Goal: Transaction & Acquisition: Obtain resource

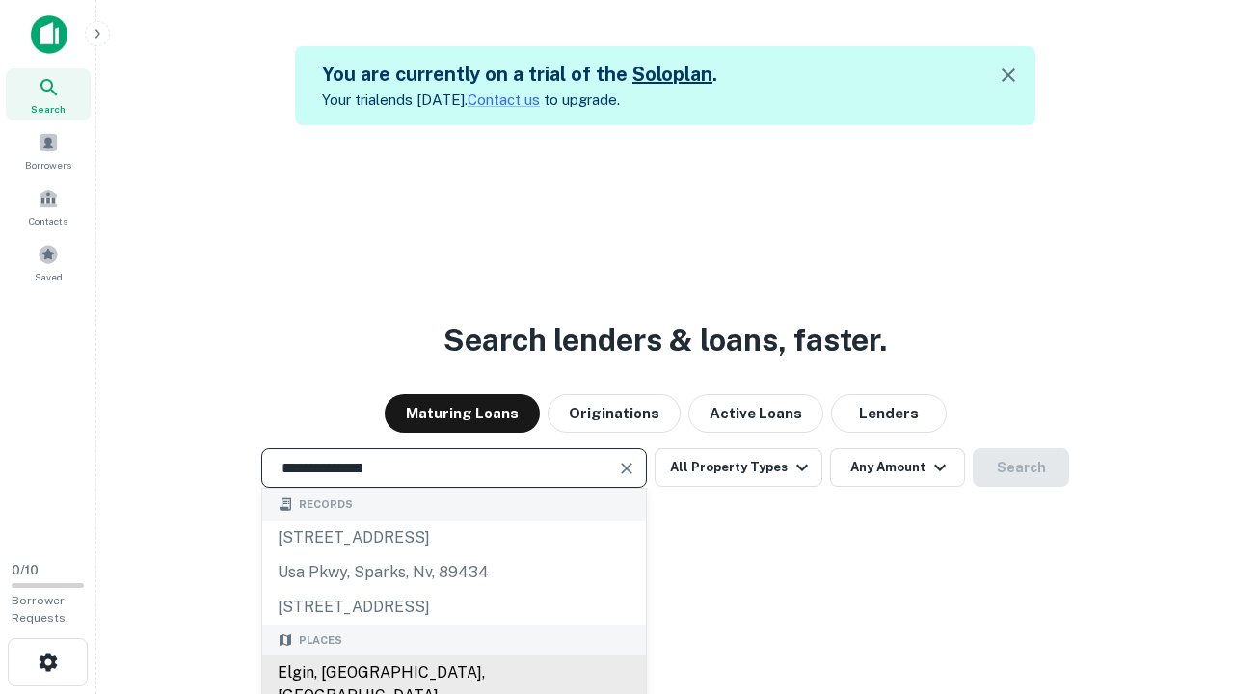
click at [453, 673] on div "Elgin, [GEOGRAPHIC_DATA], [GEOGRAPHIC_DATA]" at bounding box center [454, 684] width 384 height 58
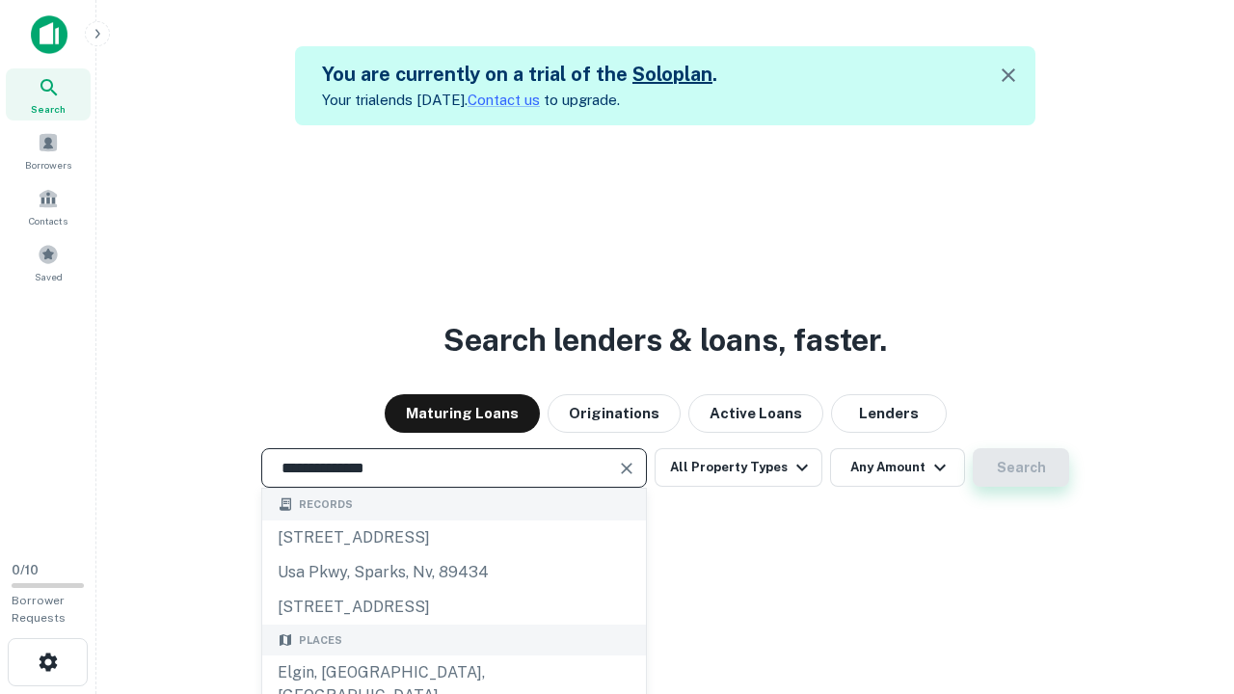
type input "**********"
click at [1021, 467] on button "Search" at bounding box center [1020, 467] width 96 height 39
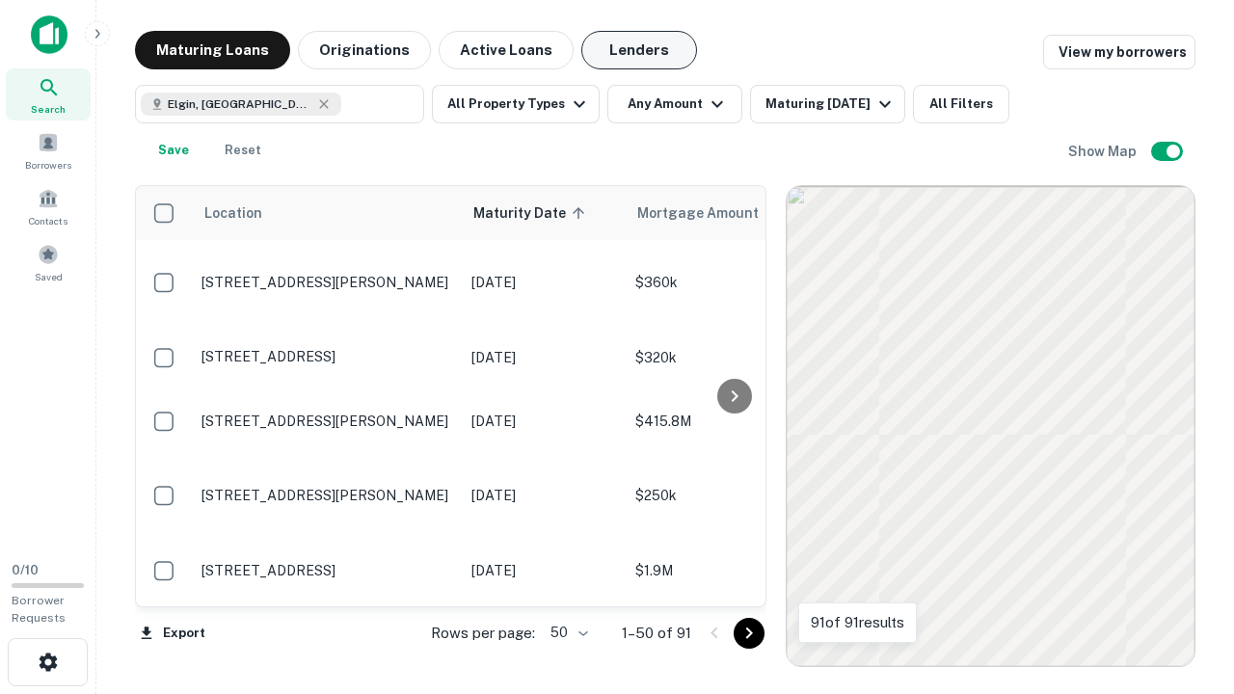
click at [639, 50] on button "Lenders" at bounding box center [639, 50] width 116 height 39
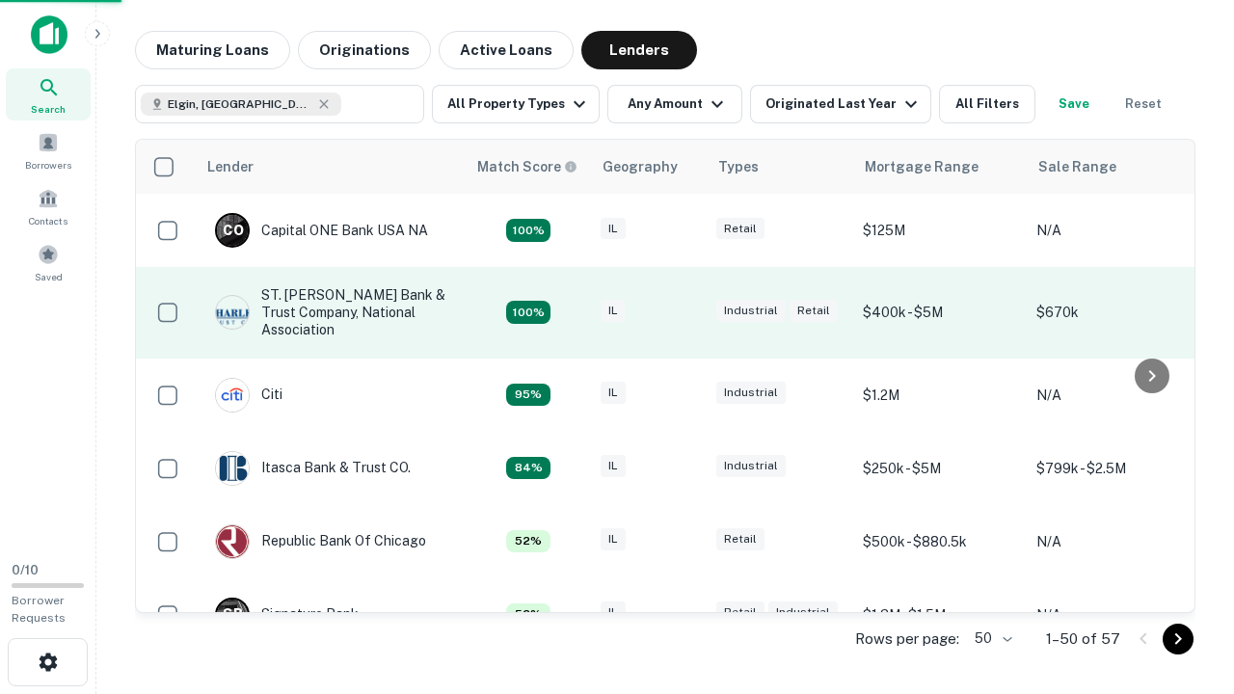
click at [684, 312] on div "IL" at bounding box center [648, 313] width 96 height 26
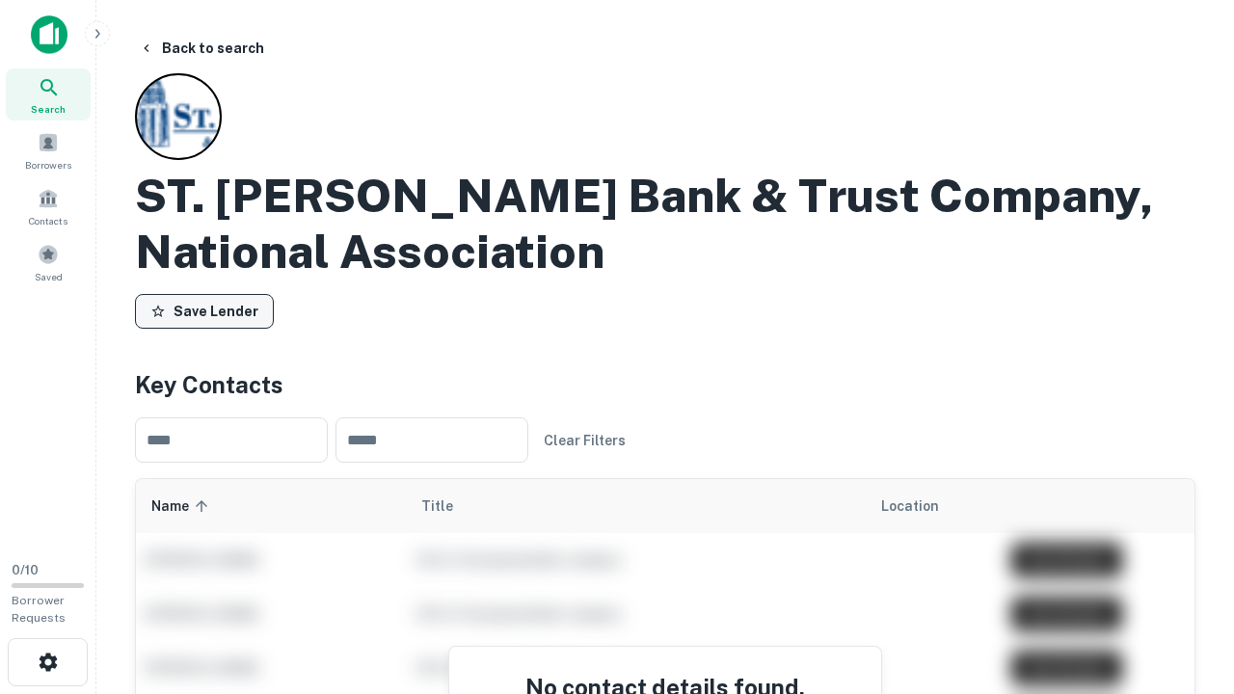
click at [204, 311] on button "Save Lender" at bounding box center [204, 311] width 139 height 35
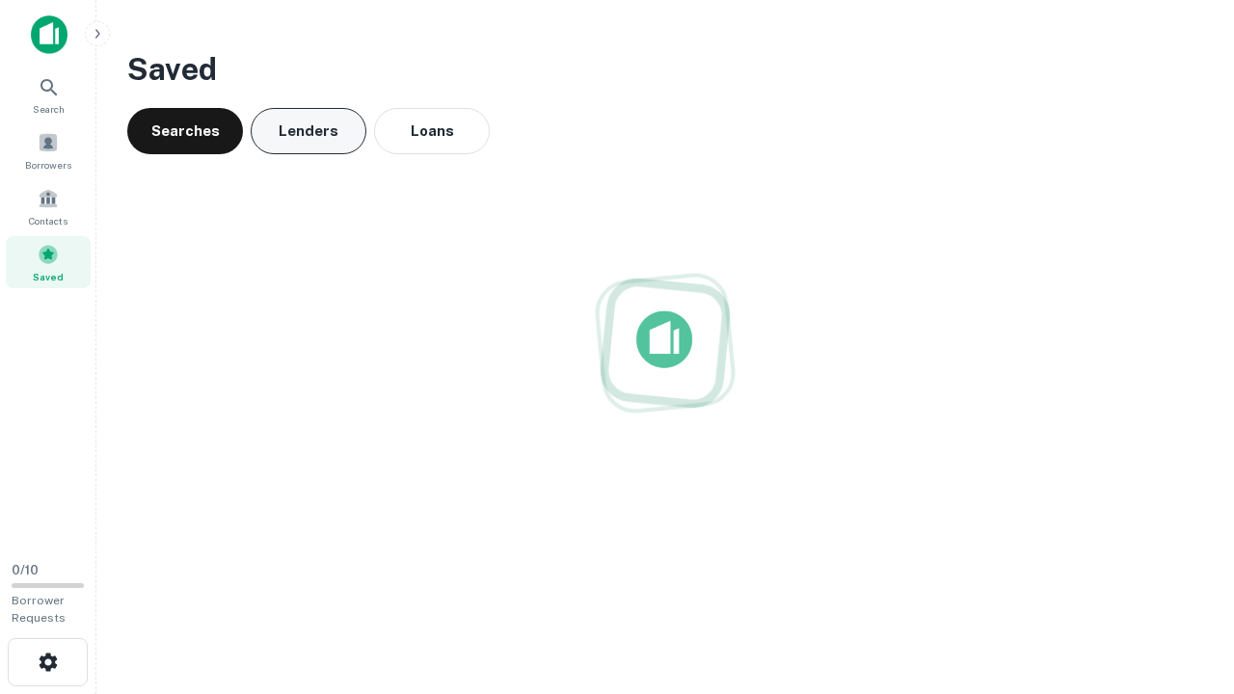
click at [308, 131] on button "Lenders" at bounding box center [309, 131] width 116 height 46
